Goal: Find contact information: Find contact information

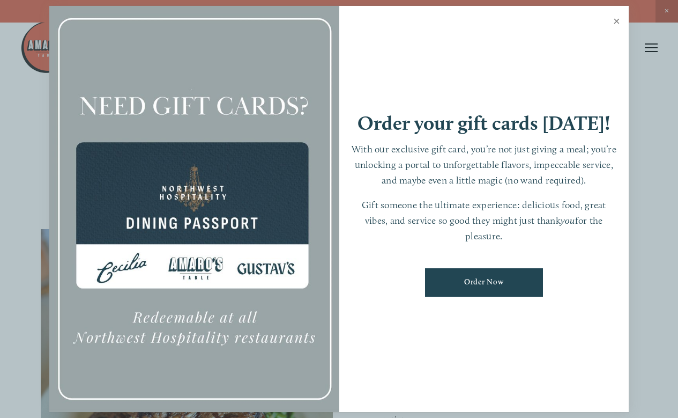
click at [617, 18] on link "Close" at bounding box center [616, 23] width 21 height 30
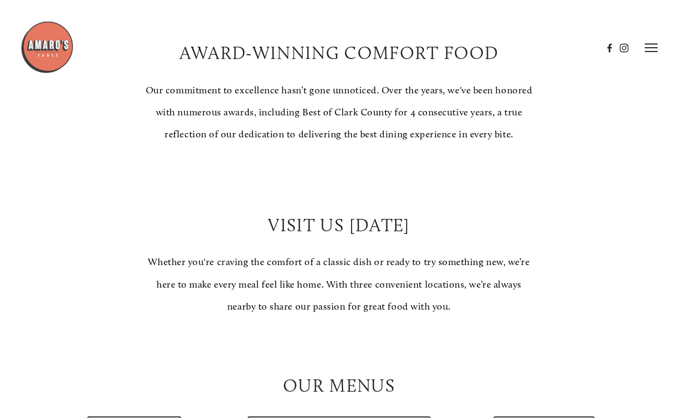
scroll to position [429, 0]
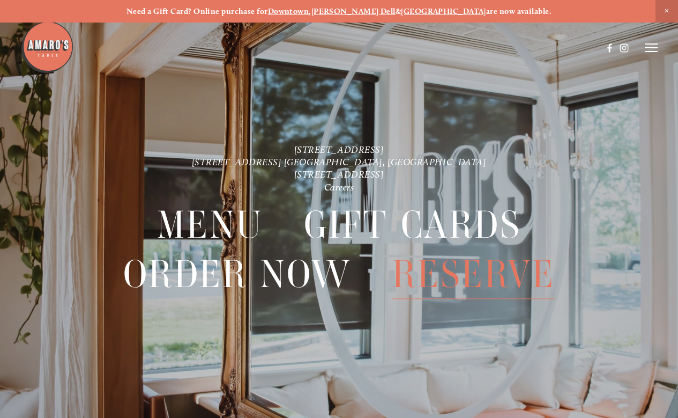
click at [428, 273] on span "Reserve" at bounding box center [473, 274] width 163 height 49
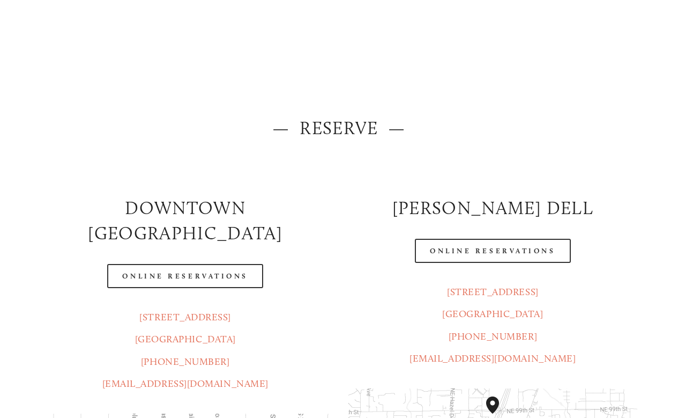
scroll to position [107, 0]
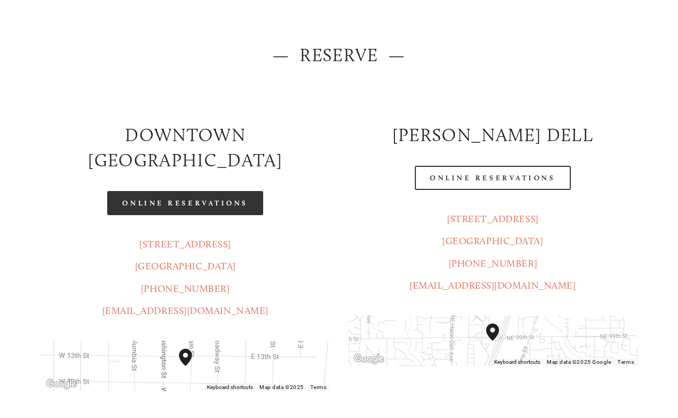
click at [176, 191] on link "Online Reservations" at bounding box center [184, 203] width 155 height 24
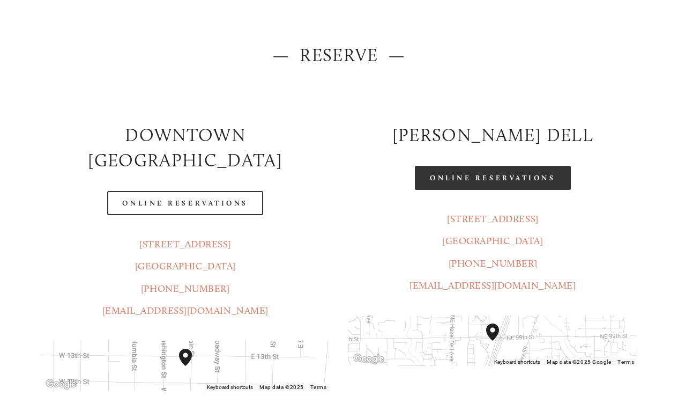
click at [482, 181] on link "Online Reservations" at bounding box center [492, 178] width 155 height 24
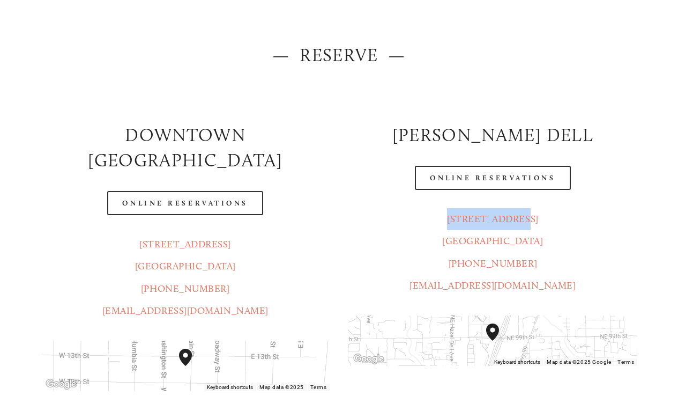
drag, startPoint x: 460, startPoint y: 219, endPoint x: 528, endPoint y: 211, distance: 68.6
click at [528, 211] on p "816 NE 98 Cir. Vancouver, WA 98665 (360) 718-7046 info@amarostable.com" at bounding box center [492, 252] width 289 height 89
copy link "816 NE 98 Cir."
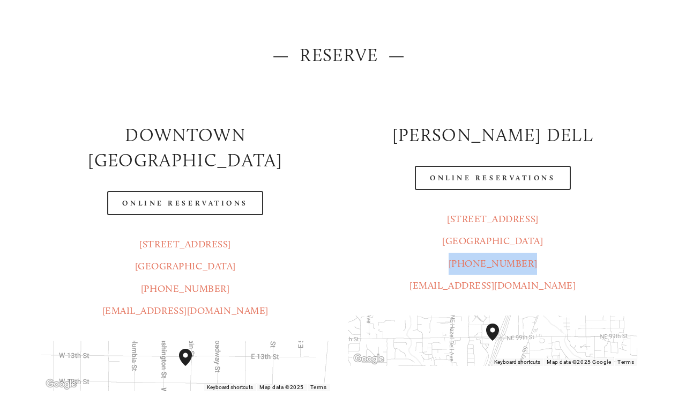
drag, startPoint x: 532, startPoint y: 264, endPoint x: 461, endPoint y: 271, distance: 71.1
click at [461, 271] on p "816 NE 98 Cir. Vancouver, WA 98665 (360) 718-7046 info@amarostable.com" at bounding box center [492, 252] width 289 height 89
copy link "[PHONE_NUMBER]"
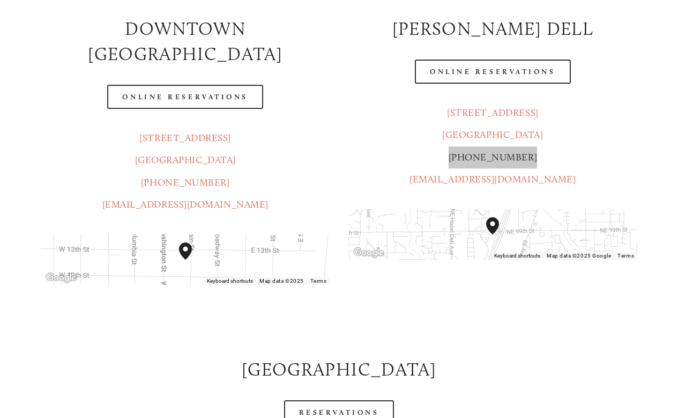
scroll to position [214, 0]
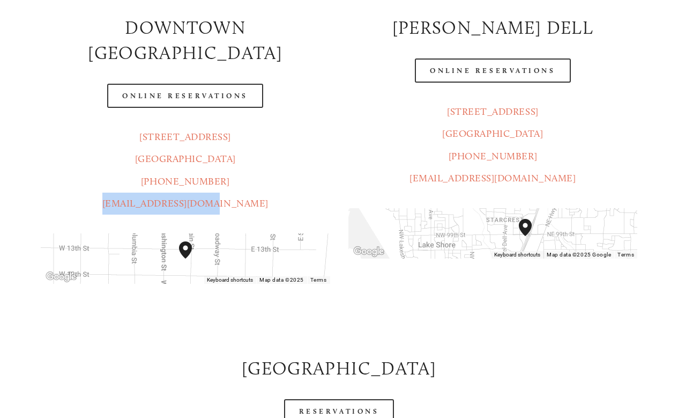
drag, startPoint x: 239, startPoint y: 180, endPoint x: 135, endPoint y: 188, distance: 103.7
click at [135, 188] on p "1220 Main St. Ste. 100 Vancouver, WA 98660 (360) 718-2942 info@amarostable.com" at bounding box center [185, 170] width 289 height 89
copy link "[EMAIL_ADDRESS][DOMAIN_NAME]"
